Goal: Navigation & Orientation: Go to known website

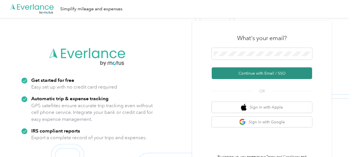
click at [255, 71] on button "Continue with Email / SSO" at bounding box center [262, 74] width 100 height 12
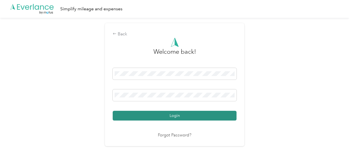
click at [156, 115] on button "Login" at bounding box center [175, 116] width 124 height 10
